Goal: Browse casually

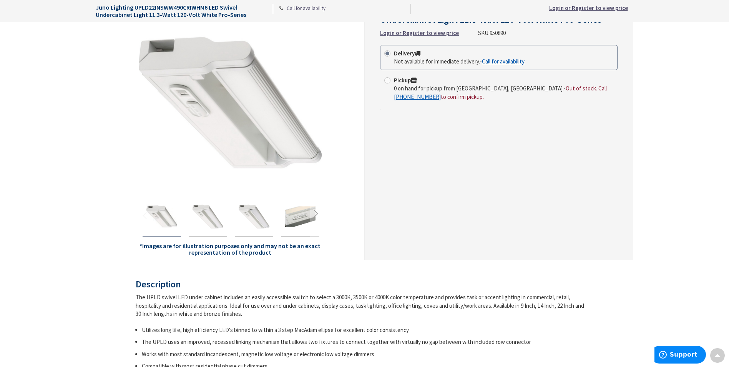
scroll to position [90, 0]
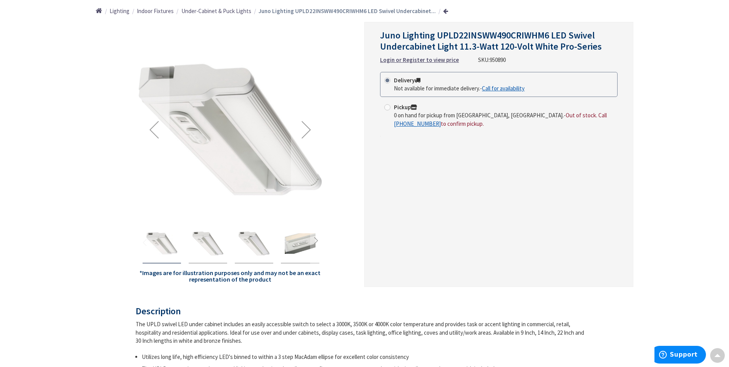
click at [300, 247] on img "Juno Lighting UPLD22INSWW490CRIWHM6 LED Swivel Undercabinet Light 11.3-Watt 120…" at bounding box center [300, 243] width 31 height 31
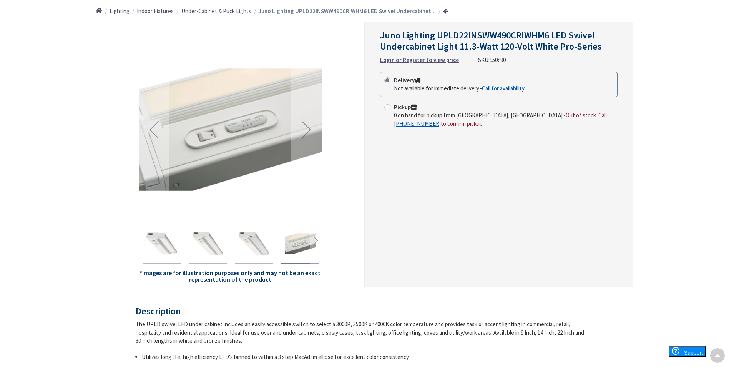
click at [272, 246] on div "Juno Lighting UPLD22INSWW490CRIWHM6 LED Swivel Undercabinet Light 11.3-Watt 120…" at bounding box center [254, 243] width 38 height 39
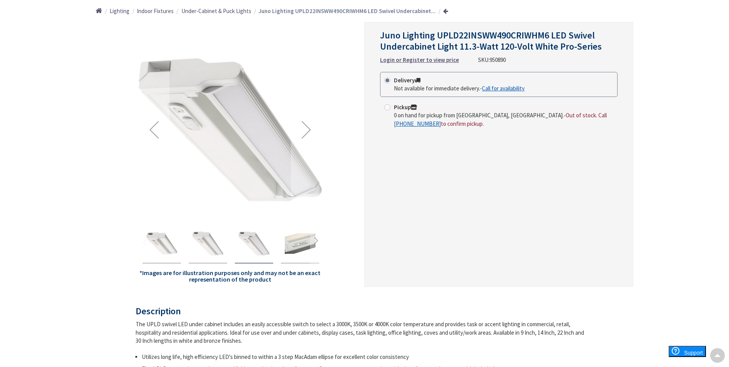
click at [214, 247] on img "Juno Lighting UPLD22INSWW490CRIWHM6 LED Swivel Undercabinet Light 11.3-Watt 120…" at bounding box center [207, 243] width 31 height 31
click at [171, 248] on img "Juno Lighting UPLD22INSWW490CRIWHM6 LED Swivel Undercabinet Light 11.3-Watt 120…" at bounding box center [161, 243] width 31 height 31
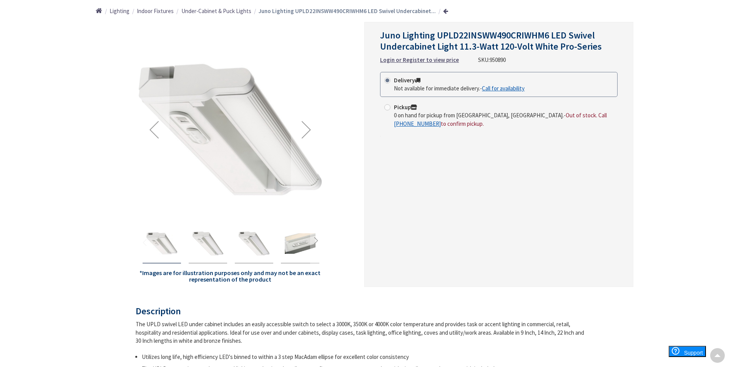
click at [209, 249] on img "Juno Lighting UPLD22INSWW490CRIWHM6 LED Swivel Undercabinet Light 11.3-Watt 120…" at bounding box center [207, 243] width 31 height 31
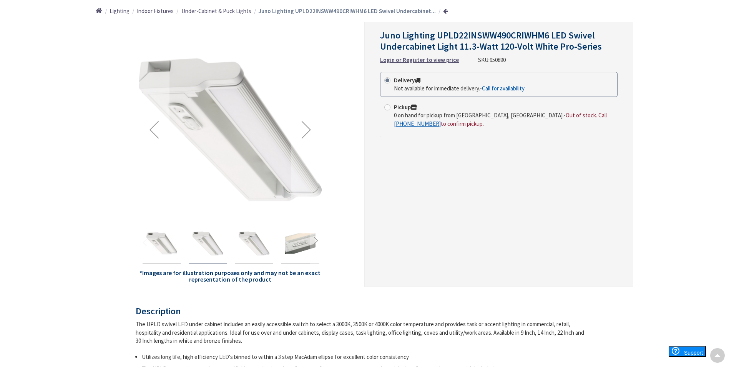
click at [246, 246] on img "Juno Lighting UPLD22INSWW490CRIWHM6 LED Swivel Undercabinet Light 11.3-Watt 120…" at bounding box center [254, 243] width 31 height 31
click at [289, 242] on img "Juno Lighting UPLD22INSWW490CRIWHM6 LED Swivel Undercabinet Light 11.3-Watt 120…" at bounding box center [300, 243] width 31 height 31
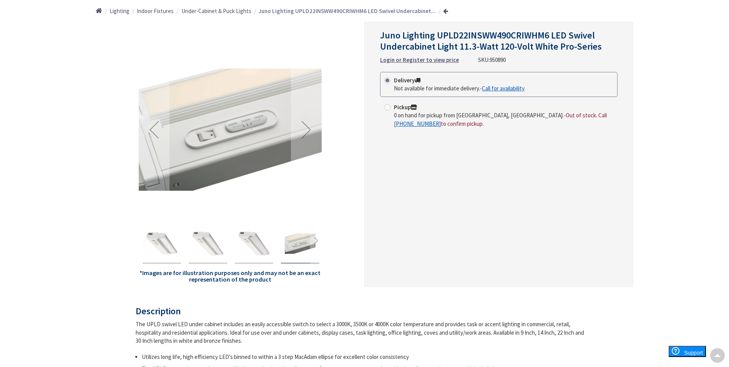
click at [251, 255] on img "Juno Lighting UPLD22INSWW490CRIWHM6 LED Swivel Undercabinet Light 11.3-Watt 120…" at bounding box center [254, 243] width 31 height 31
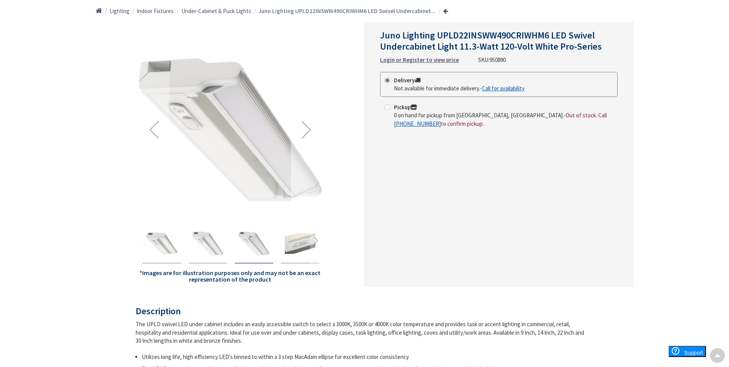
click at [307, 128] on div "Next" at bounding box center [306, 129] width 31 height 31
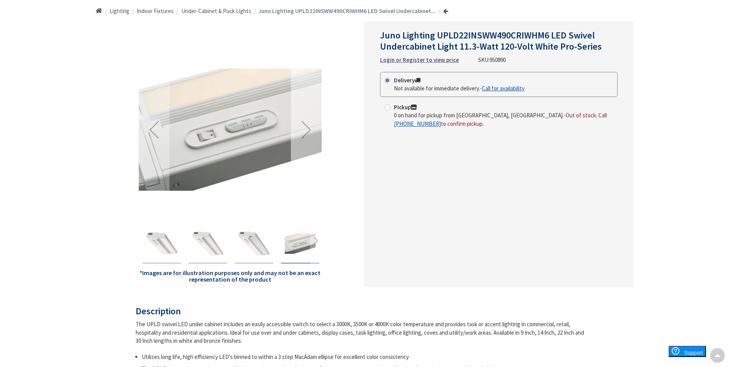
click at [306, 128] on div "Next" at bounding box center [306, 129] width 31 height 31
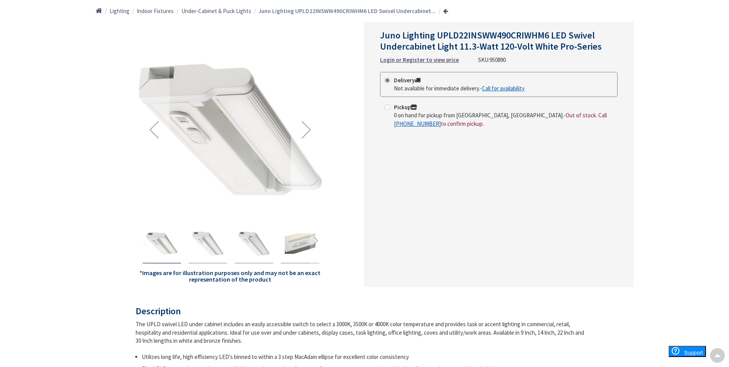
click at [306, 128] on div "Next" at bounding box center [306, 129] width 31 height 31
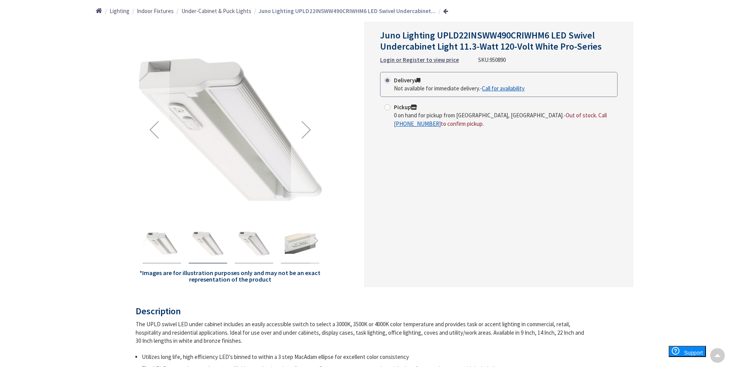
click at [306, 128] on div "Next" at bounding box center [306, 129] width 31 height 31
